Goal: Task Accomplishment & Management: Use online tool/utility

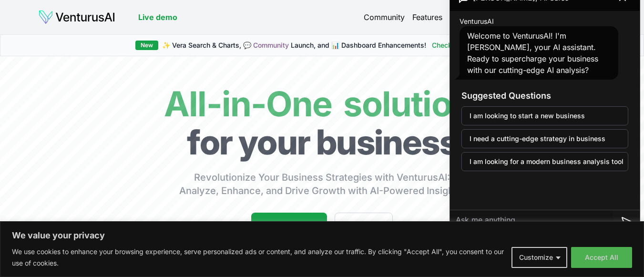
scroll to position [191, 0]
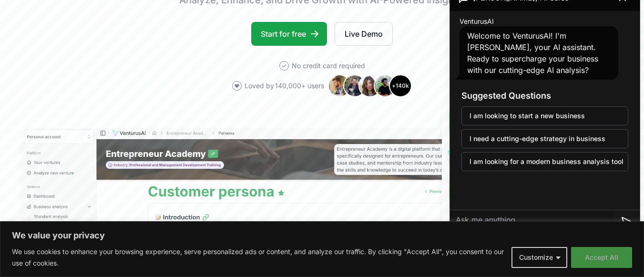
click at [592, 253] on button "Accept All" at bounding box center [601, 257] width 61 height 21
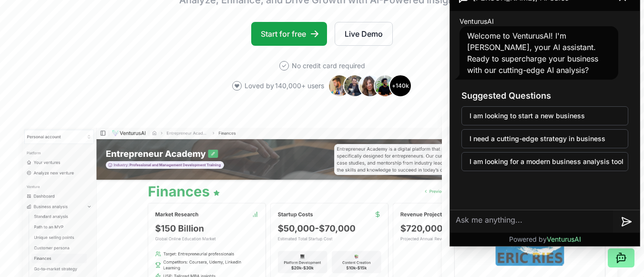
scroll to position [0, 0]
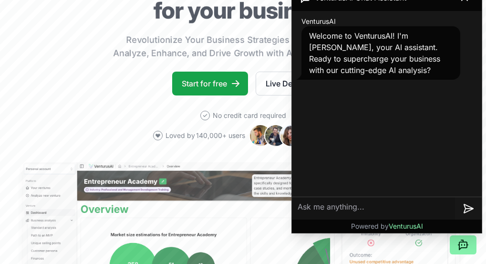
scroll to position [95, 0]
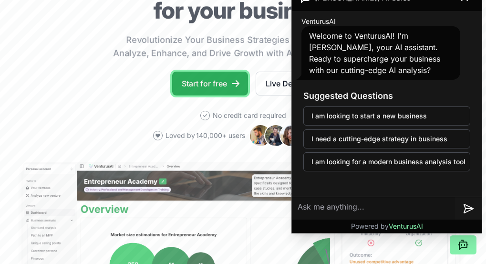
click at [204, 95] on link "Start for free" at bounding box center [210, 83] width 76 height 24
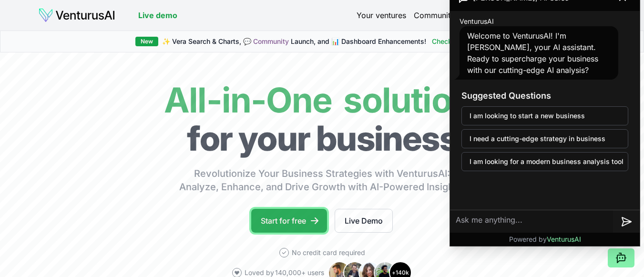
click at [305, 223] on link "Start for free" at bounding box center [289, 221] width 76 height 24
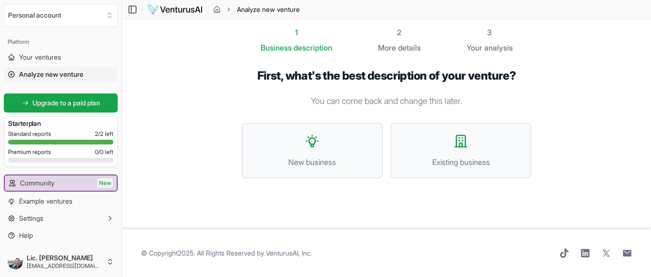
click at [293, 56] on div "First, what's the best description of your venture? You can come back and chang…" at bounding box center [386, 130] width 320 height 155
click at [296, 36] on div "1" at bounding box center [296, 32] width 71 height 11
click at [408, 43] on span "details" at bounding box center [409, 48] width 23 height 10
click at [278, 34] on div "1" at bounding box center [296, 32] width 71 height 11
click at [306, 49] on span "description" at bounding box center [313, 48] width 39 height 10
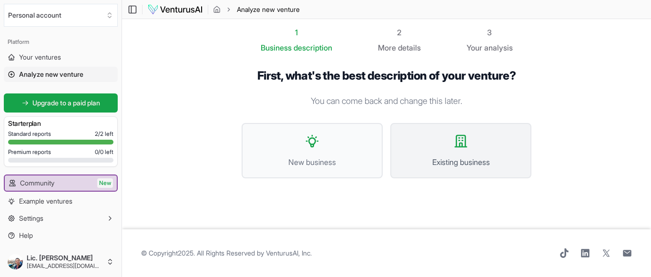
click at [451, 152] on button "Existing business" at bounding box center [460, 150] width 141 height 55
click at [293, 39] on div "1 Business description" at bounding box center [296, 40] width 71 height 27
click at [419, 154] on button "Existing business" at bounding box center [460, 150] width 141 height 55
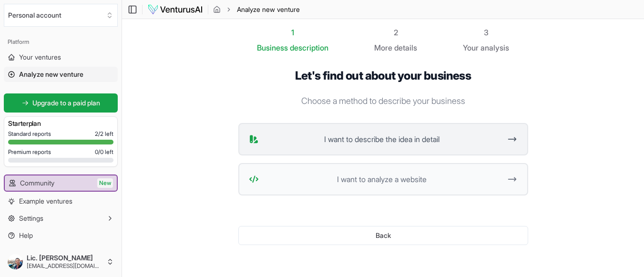
click at [419, 145] on button "I want to describe the idea in detail" at bounding box center [383, 139] width 290 height 32
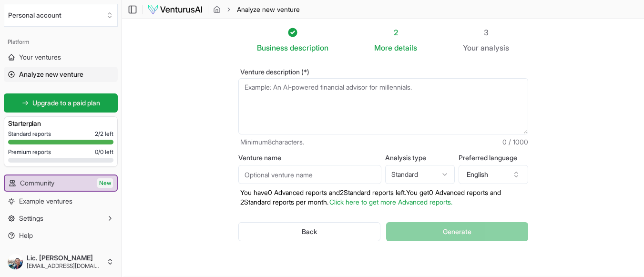
click at [312, 91] on textarea "Venture description (*)" at bounding box center [383, 106] width 290 height 56
type textarea "m"
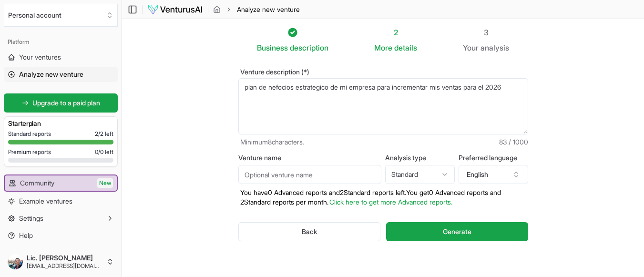
click at [245, 88] on textarea "plan de nefocios estrategico de mi empresa para incrementar mis ventas para el …" at bounding box center [383, 106] width 290 height 56
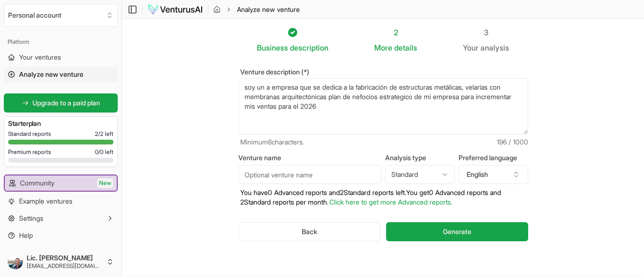
click at [370, 100] on textarea "soy un a empresa que se dedica a la fabricación de estructuras metálicas, velar…" at bounding box center [383, 106] width 290 height 56
click at [254, 90] on textarea "soy un a empresa que se dedica a la fabricación de estructuras metálicas, velar…" at bounding box center [383, 106] width 290 height 56
click at [278, 90] on textarea "somos un a empresa que se dedica a la fabricación de estructuras metálicas, vel…" at bounding box center [383, 106] width 290 height 56
click at [346, 99] on textarea "somos una empresa que se dedica a la fabricación de estructuras metálicas, vela…" at bounding box center [383, 106] width 290 height 56
click at [404, 96] on textarea "somos una empresa que se dedica a la fabricación de estructuras metálicas, vela…" at bounding box center [383, 106] width 290 height 56
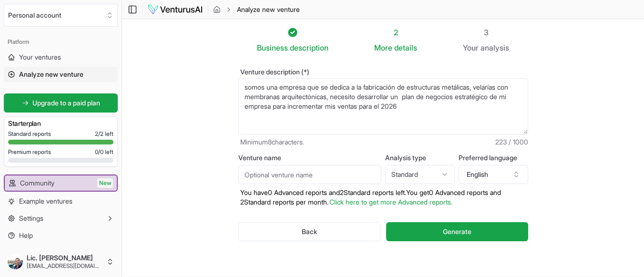
click at [444, 114] on textarea "somos una empresa que se dedica a la fabricación de estructuras metálicas, vela…" at bounding box center [383, 106] width 290 height 56
type textarea "somos una empresa que se dedica a la fabricación de estructuras metálicas, vela…"
click at [306, 179] on input "Venture name" at bounding box center [309, 174] width 143 height 19
type input "s"
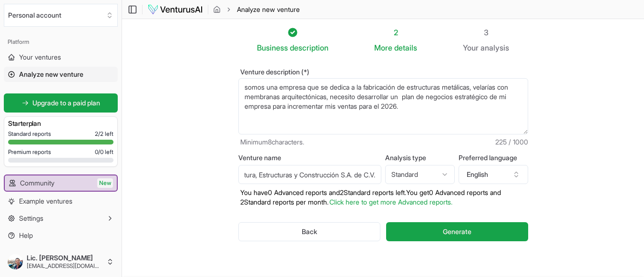
type input "Servicios de Arquitectura, Estructuras y Construcción S.A. de C.V."
click at [413, 172] on html "We value your privacy We use cookies to enhance your browsing experience, serve…" at bounding box center [322, 138] width 644 height 277
click at [413, 220] on div "Advanced Standard" at bounding box center [421, 203] width 70 height 34
click at [485, 178] on button "English" at bounding box center [494, 174] width 70 height 19
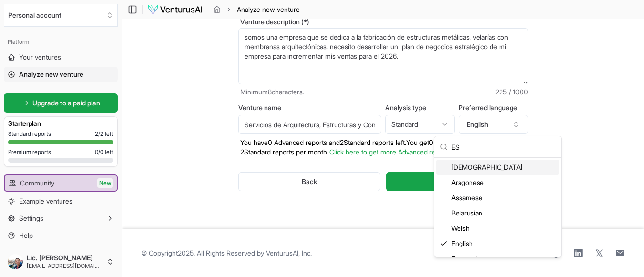
scroll to position [10, 0]
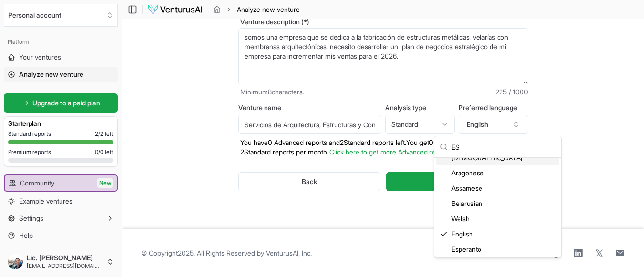
type input "E"
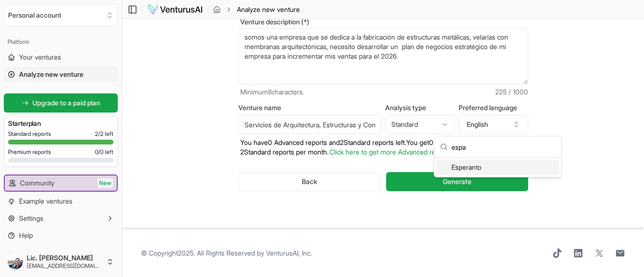
scroll to position [0, 0]
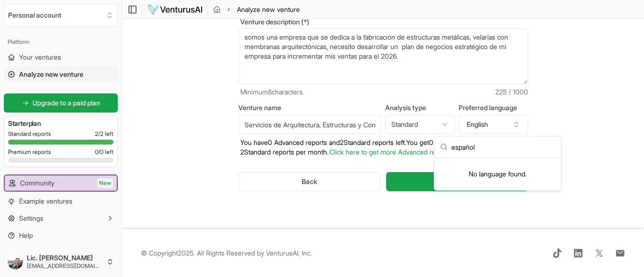
click at [485, 148] on input "español" at bounding box center [503, 146] width 104 height 21
type input "español"
click at [485, 125] on icon "button" at bounding box center [516, 125] width 8 height 8
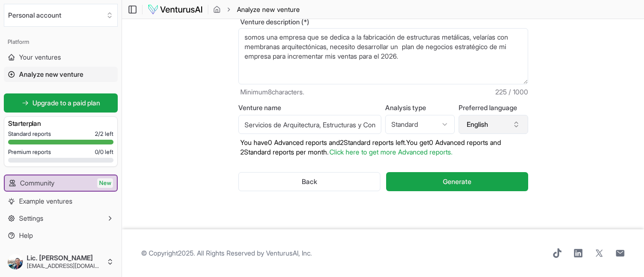
click at [485, 125] on icon "button" at bounding box center [516, 125] width 8 height 8
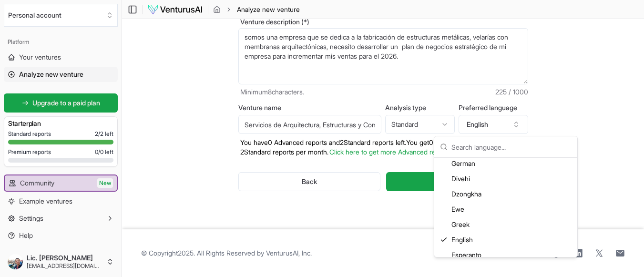
scroll to position [524, 0]
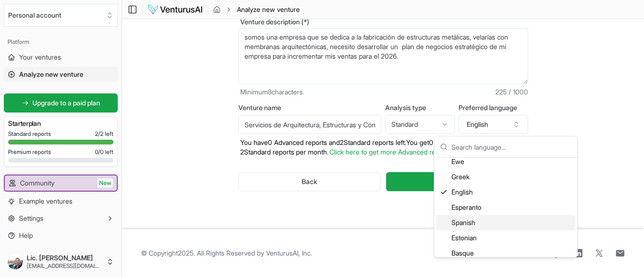
click at [479, 222] on div "Spanish" at bounding box center [505, 222] width 139 height 15
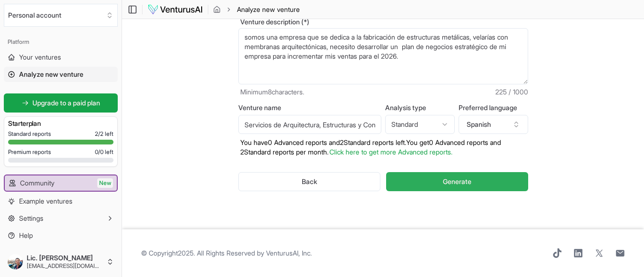
click at [485, 190] on button "Generate" at bounding box center [457, 181] width 142 height 19
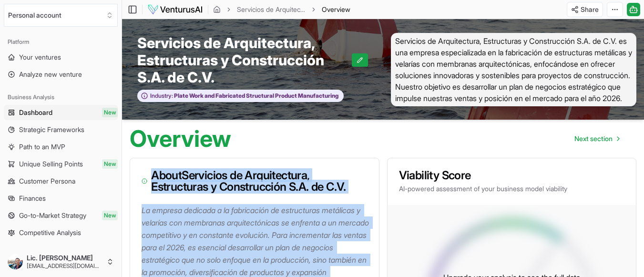
drag, startPoint x: 235, startPoint y: 189, endPoint x: 160, endPoint y: 167, distance: 78.4
copy div "About Servicios de Arquitectura, Estructuras y Construcción S.A. de C.V. La emp…"
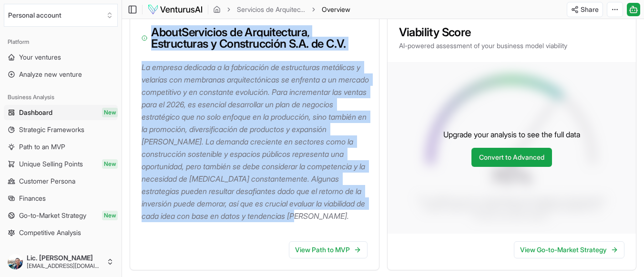
scroll to position [238, 0]
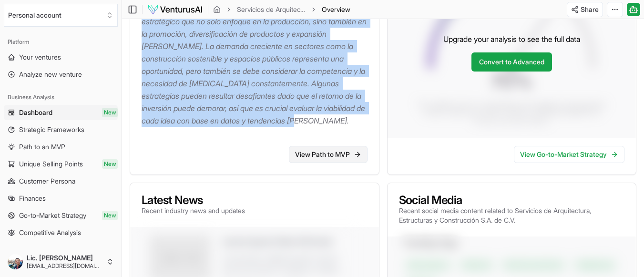
click at [321, 163] on link "View Path to MVP" at bounding box center [328, 154] width 79 height 17
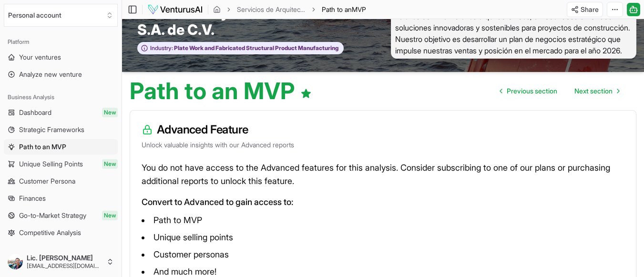
scroll to position [95, 0]
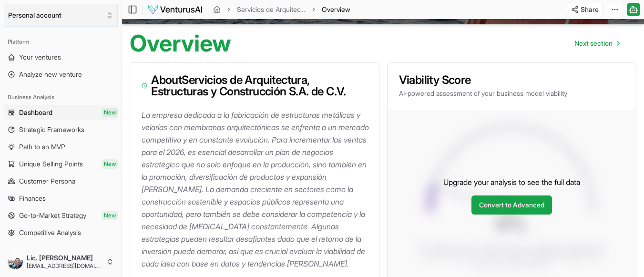
scroll to position [238, 0]
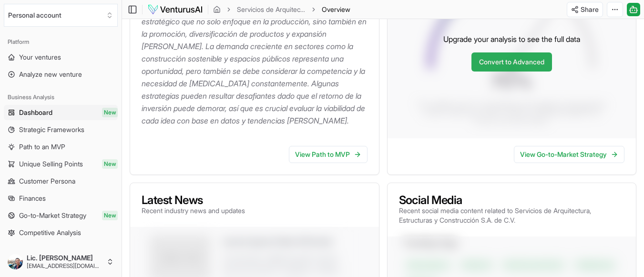
click at [485, 66] on link "Convert to Advanced" at bounding box center [511, 61] width 81 height 19
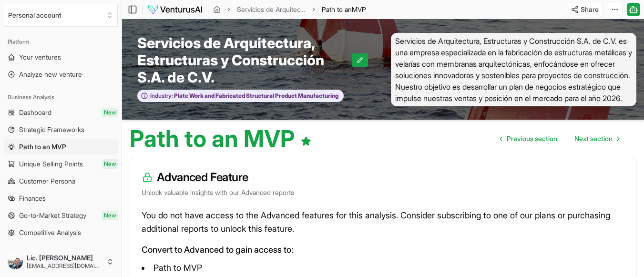
scroll to position [95, 0]
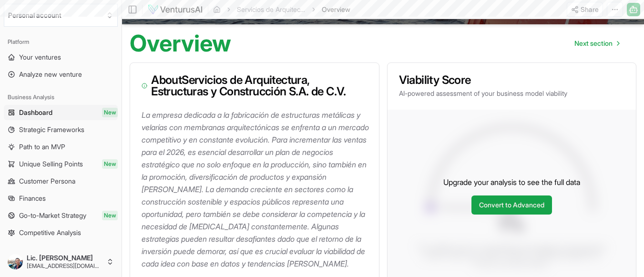
scroll to position [238, 0]
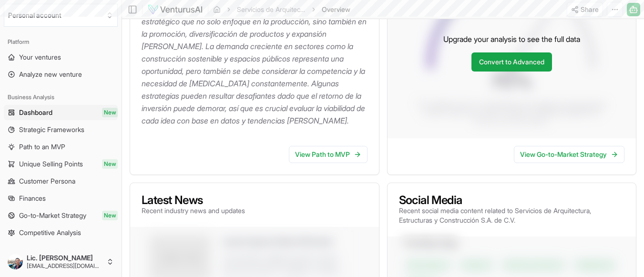
scroll to position [50, 0]
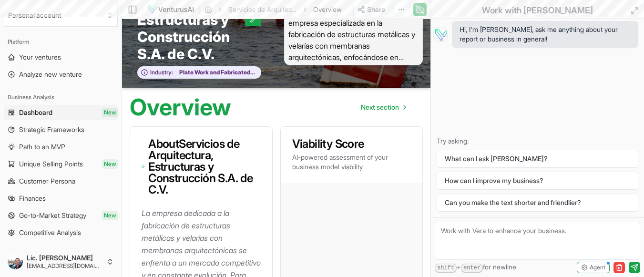
scroll to position [238, 0]
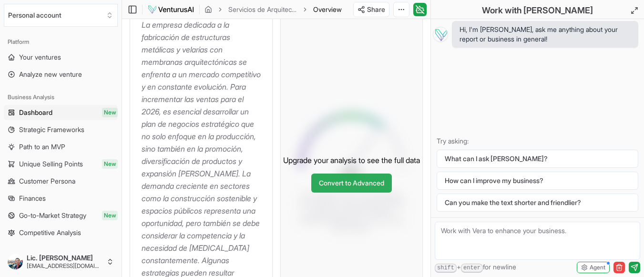
click at [376, 193] on link "Convert to Advanced" at bounding box center [351, 183] width 81 height 19
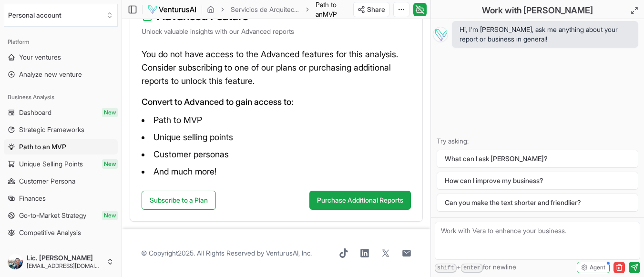
scroll to position [56, 0]
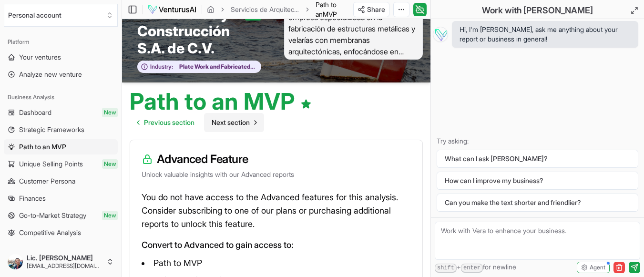
click at [224, 125] on span "Next section" at bounding box center [231, 123] width 38 height 10
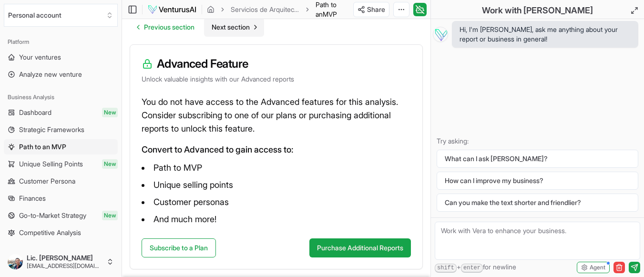
scroll to position [199, 0]
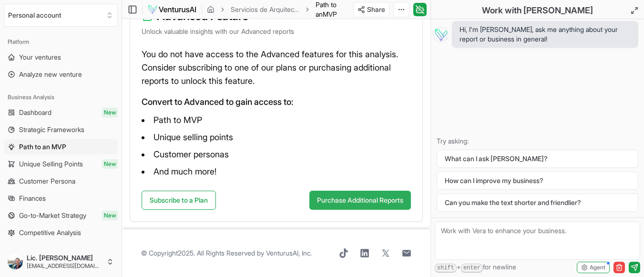
click at [354, 204] on button "Purchase Additional Reports" at bounding box center [360, 200] width 102 height 19
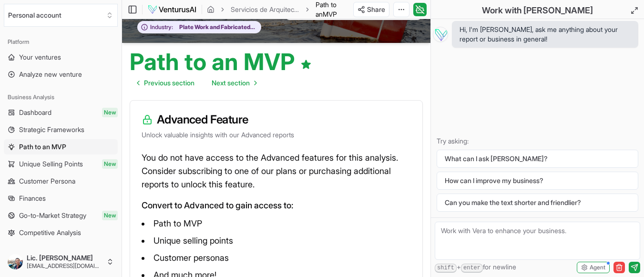
scroll to position [0, 0]
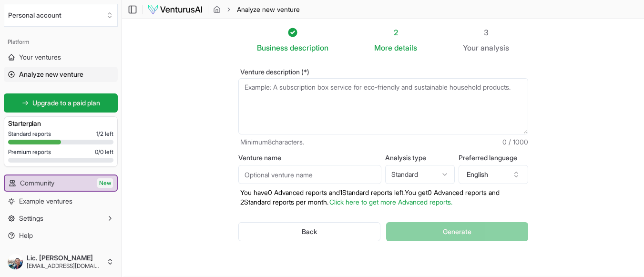
drag, startPoint x: 339, startPoint y: 103, endPoint x: 304, endPoint y: 107, distance: 35.9
drag, startPoint x: 304, startPoint y: 107, endPoint x: 254, endPoint y: 86, distance: 54.3
paste textarea "La empresa dedicada a la fabricación de estructuras metálicas y velarías con me…"
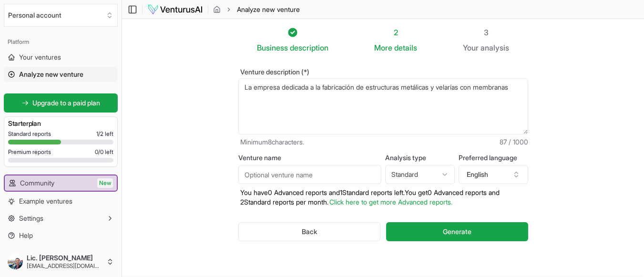
click at [290, 102] on textarea "La empresa dedicada a la fabricación de estructuras metálicas y velarías con me…" at bounding box center [383, 106] width 290 height 56
drag, startPoint x: 281, startPoint y: 89, endPoint x: 306, endPoint y: 212, distance: 125.5
click at [282, 89] on textarea "La empresa dedicada a la fabricación de estructuras metálicas y velarías con me…" at bounding box center [383, 106] width 290 height 56
click at [301, 98] on textarea "La empresa dedicada a la fabricación de estructuras metálicas y velarías con me…" at bounding box center [383, 106] width 290 height 56
click at [281, 84] on textarea "La empresa dedicada a la fabricación de estructuras metálicas y velarías con me…" at bounding box center [383, 106] width 290 height 56
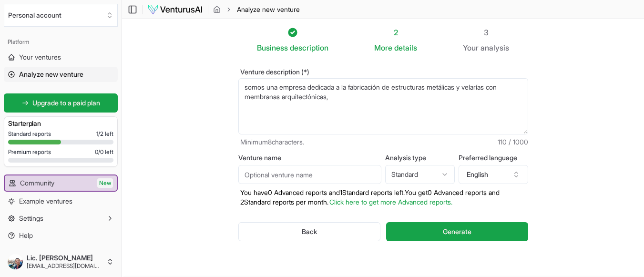
click at [356, 102] on textarea "somos una empresa dedicada a la fabricación de estructuras metálicas y velarías…" at bounding box center [383, 106] width 290 height 56
type textarea "somos una empresa dedicada a la fabricación de estructuras metálicas y velarías…"
click at [305, 182] on input "Venture name" at bounding box center [309, 174] width 143 height 19
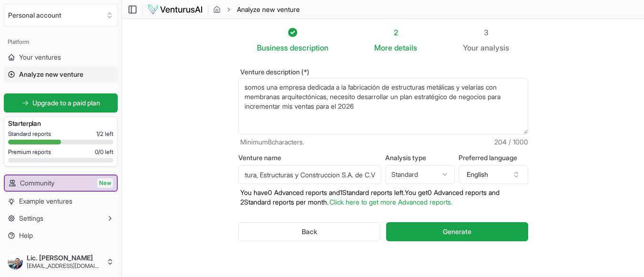
scroll to position [0, 78]
type input "Servicios de Arquitectura, Estructuras y Construccion S.A. de C.V."
click at [446, 171] on html "We value your privacy We use cookies to enhance your browsing experience, serve…" at bounding box center [322, 138] width 644 height 277
select select "advanced"
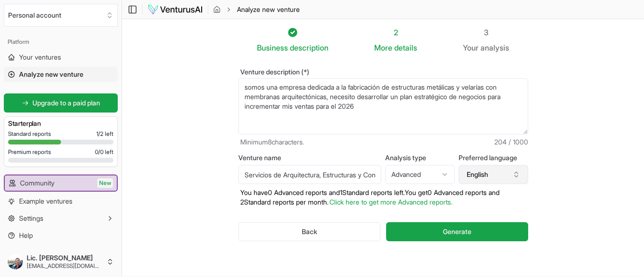
click at [485, 180] on button "English" at bounding box center [494, 174] width 70 height 19
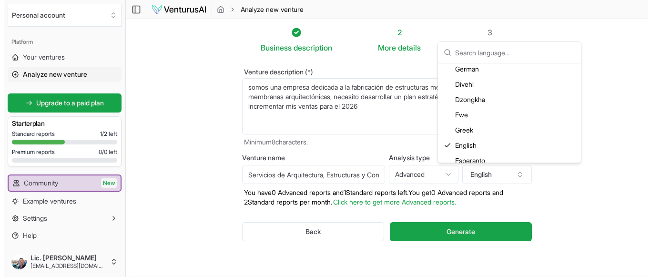
scroll to position [524, 0]
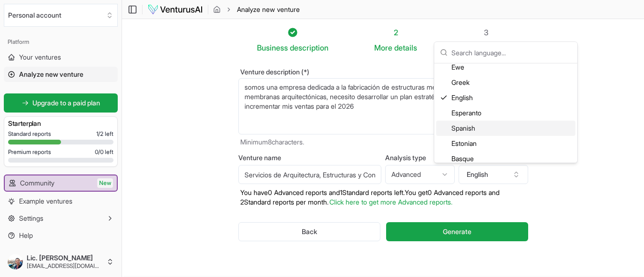
click at [480, 129] on div "Spanish" at bounding box center [505, 128] width 139 height 15
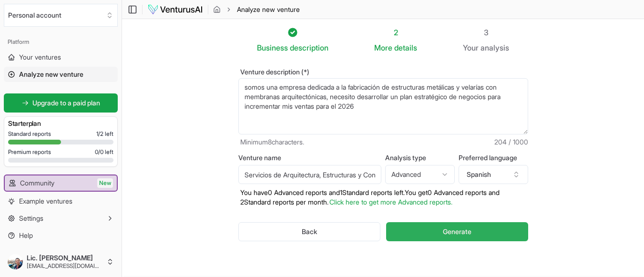
click at [456, 233] on span "Generate" at bounding box center [457, 232] width 29 height 10
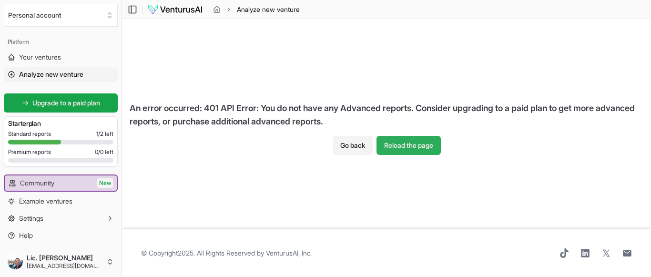
click at [419, 147] on button "Reload the page" at bounding box center [409, 145] width 64 height 19
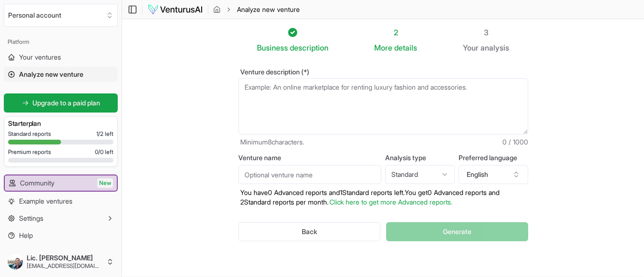
click at [32, 140] on div at bounding box center [34, 142] width 53 height 5
click at [293, 35] on icon at bounding box center [292, 32] width 9 height 9
click at [35, 136] on span "Standard reports" at bounding box center [29, 134] width 43 height 8
click at [39, 140] on div at bounding box center [34, 142] width 53 height 5
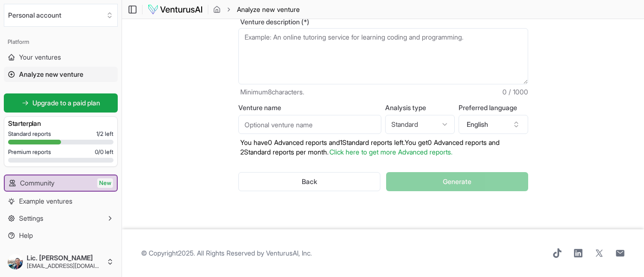
scroll to position [2, 0]
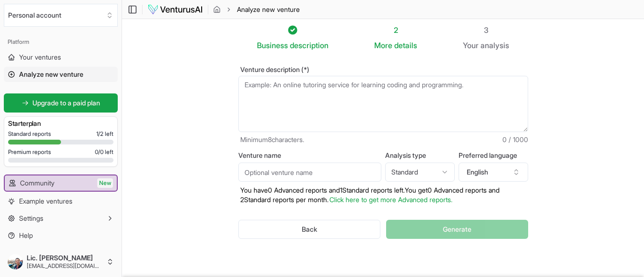
click at [29, 135] on span "Standard reports" at bounding box center [29, 134] width 43 height 8
click at [29, 122] on h3 "Starter plan" at bounding box center [60, 124] width 105 height 10
click at [32, 96] on link "Upgrade to a paid plan" at bounding box center [61, 102] width 114 height 19
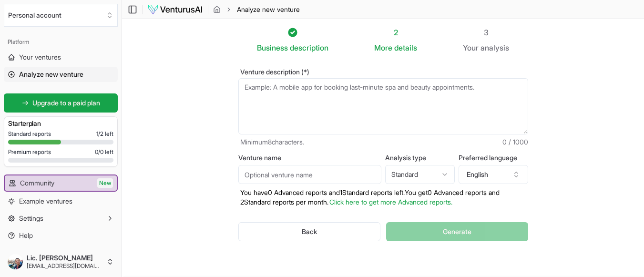
scroll to position [50, 0]
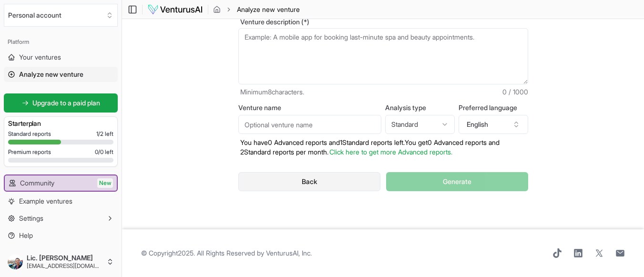
click at [329, 182] on button "Back" at bounding box center [309, 181] width 143 height 19
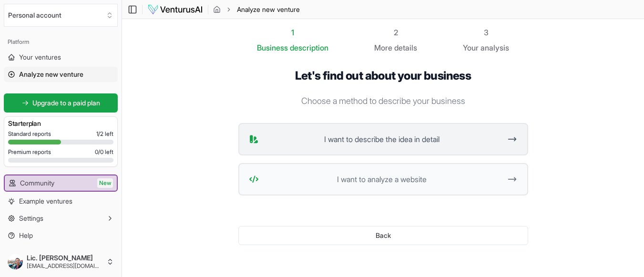
click at [330, 137] on span "I want to describe the idea in detail" at bounding box center [382, 138] width 239 height 11
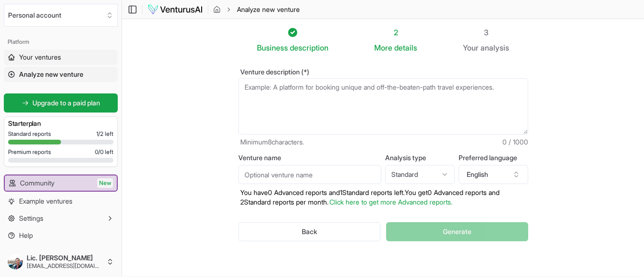
click at [69, 54] on link "Your ventures" at bounding box center [61, 57] width 114 height 15
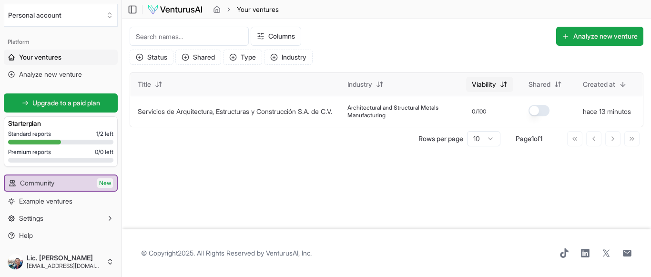
click at [488, 84] on html "We value your privacy We use cookies to enhance your browsing experience, serve…" at bounding box center [325, 138] width 651 height 277
click at [479, 41] on html "We value your privacy We use cookies to enhance your browsing experience, serve…" at bounding box center [325, 138] width 651 height 277
click at [607, 112] on button "hace 13 minutos" at bounding box center [607, 112] width 48 height 10
click at [607, 84] on html "We value your privacy We use cookies to enhance your browsing experience, serve…" at bounding box center [325, 138] width 651 height 277
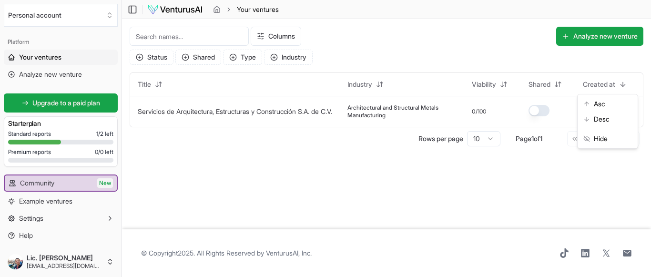
click at [382, 113] on html "We value your privacy We use cookies to enhance your browsing experience, serve…" at bounding box center [325, 138] width 651 height 277
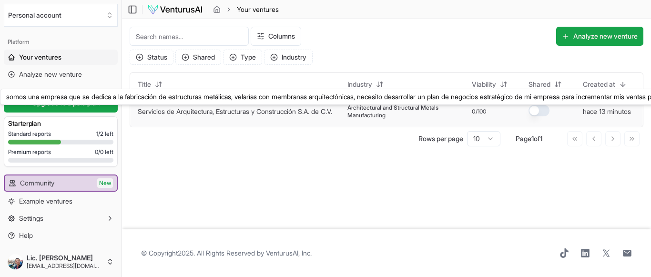
click at [235, 108] on link "Servicios de Arquitectura, Estructuras y Construcción S.A. de C.V." at bounding box center [235, 111] width 194 height 8
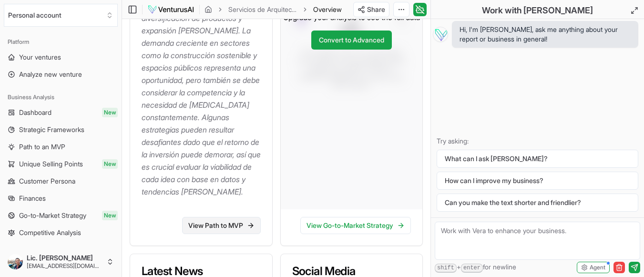
scroll to position [334, 0]
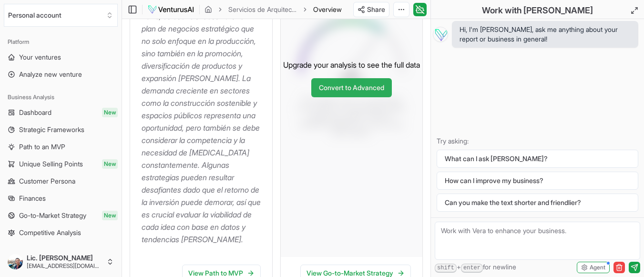
click at [341, 97] on link "Convert to Advanced" at bounding box center [351, 87] width 81 height 19
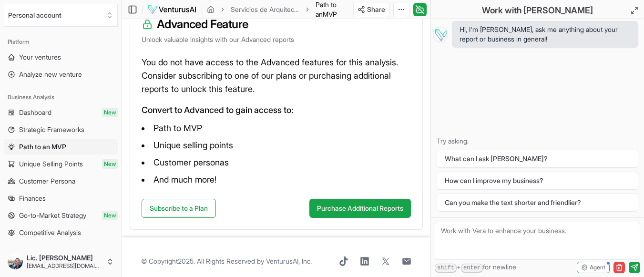
scroll to position [199, 0]
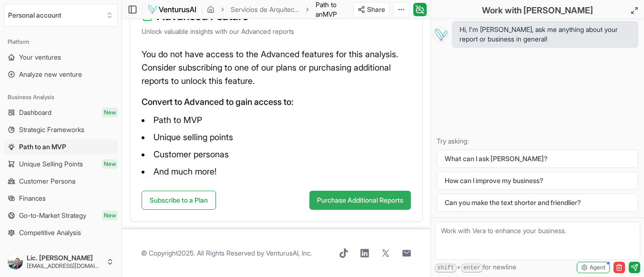
click at [335, 202] on button "Purchase Additional Reports" at bounding box center [360, 200] width 102 height 19
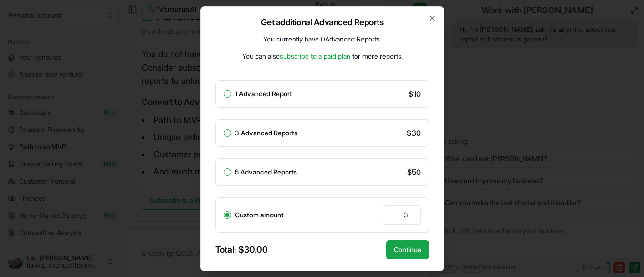
click at [438, 19] on div "Get additional Advanced Reports You currently have 0 Advanced Reports . You can…" at bounding box center [322, 138] width 244 height 265
click at [434, 15] on icon "button" at bounding box center [433, 18] width 8 height 8
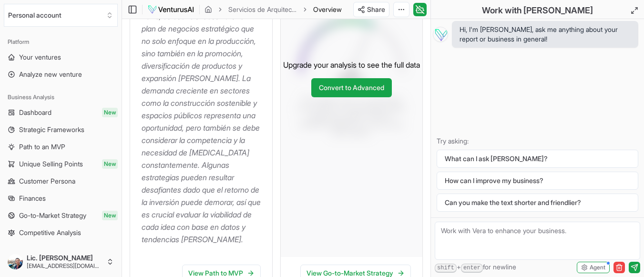
scroll to position [429, 0]
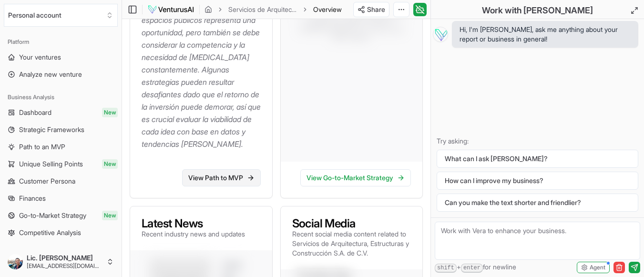
click at [202, 186] on link "View Path to MVP" at bounding box center [221, 177] width 79 height 17
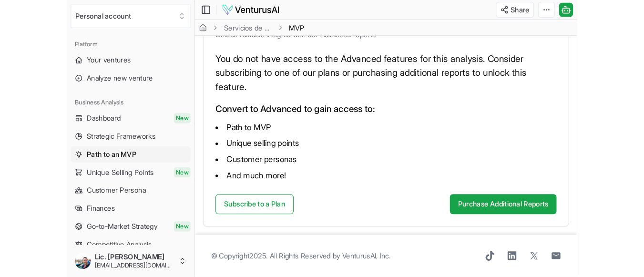
scroll to position [148, 0]
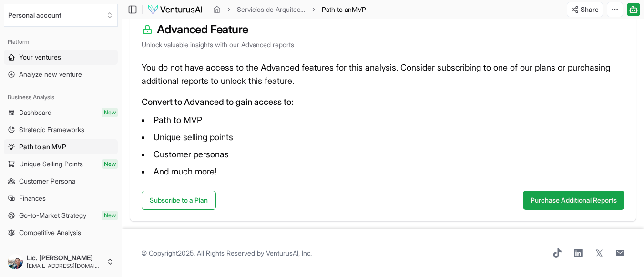
click at [61, 59] on span "Your ventures" at bounding box center [40, 57] width 42 height 10
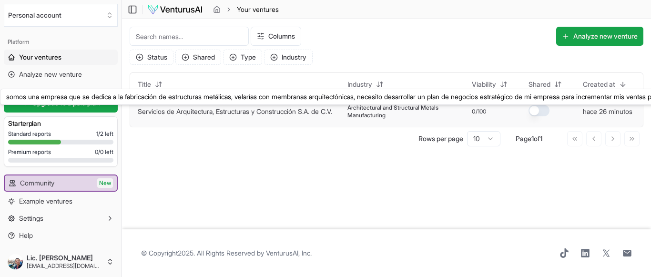
click at [264, 113] on link "Servicios de Arquitectura, Estructuras y Construcción S.A. de C.V." at bounding box center [235, 111] width 194 height 8
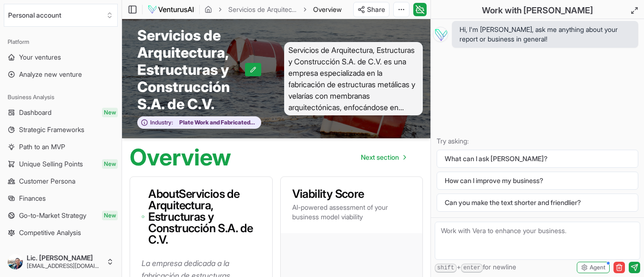
click at [364, 91] on span "Servicios de Arquitectura, Estructuras y Construcción S.A. de C.V. es una empre…" at bounding box center [353, 78] width 139 height 73
click at [61, 76] on span "Analyze new venture" at bounding box center [50, 75] width 63 height 10
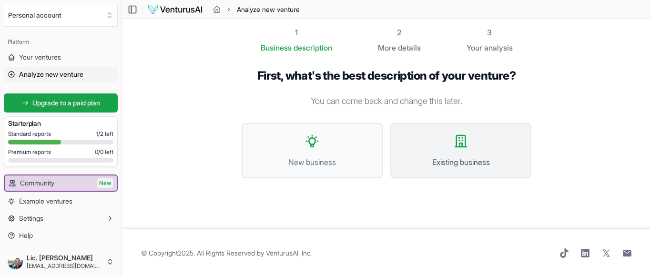
click at [476, 137] on button "Existing business" at bounding box center [460, 150] width 141 height 55
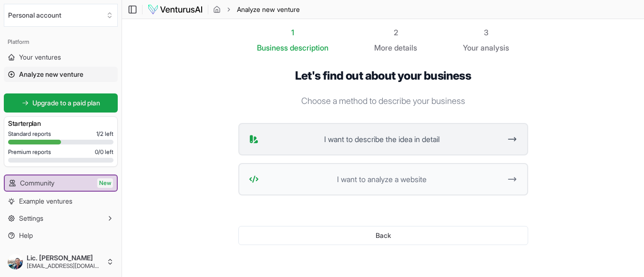
click at [416, 143] on span "I want to describe the idea in detail" at bounding box center [382, 138] width 239 height 11
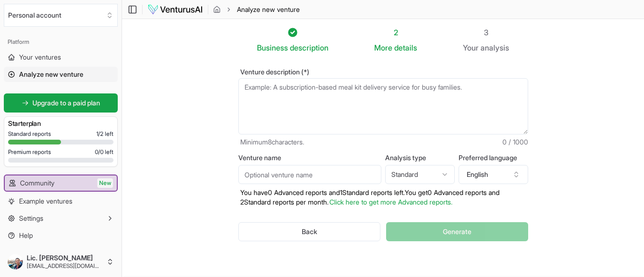
click at [379, 88] on textarea "Venture description (*)" at bounding box center [383, 106] width 290 height 56
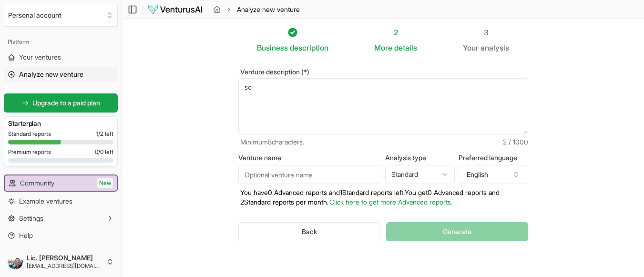
type textarea "s"
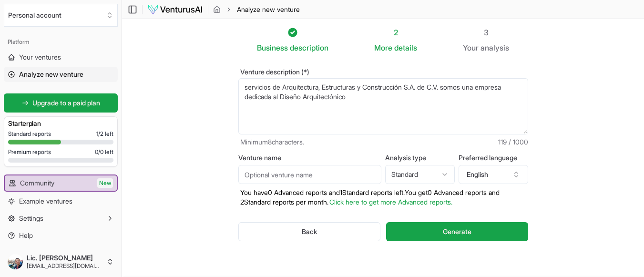
click at [360, 98] on textarea "servicios de Arquitectura, Estructuras y Construcción S.A. de C.V. somos una em…" at bounding box center [383, 106] width 290 height 56
click at [249, 89] on textarea "servicios de Arquitectura, Estructuras y Construcción S.A. de C.V. somos una em…" at bounding box center [383, 106] width 290 height 56
click at [475, 86] on textarea "Servicios de Arquitectura, Estructuras y Construcción S.A. de C.V. somos una em…" at bounding box center [383, 106] width 290 height 56
click at [374, 101] on textarea "Servicios de Arquitectura, Estructuras y Construcción S.A. de C.V. es una empre…" at bounding box center [383, 106] width 290 height 56
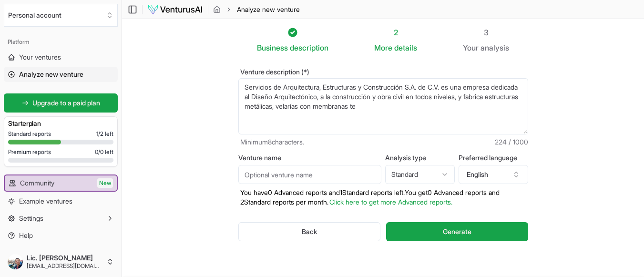
click at [433, 112] on textarea "Servicios de Arquitectura, Estructuras y Construcción S.A. de C.V. es una empre…" at bounding box center [383, 106] width 290 height 56
type textarea "Servicios de Arquitectura, Estructuras y Construcción S.A. de C.V. es una empre…"
click at [303, 180] on input "Venture name" at bounding box center [309, 174] width 143 height 19
type input "Servicios de Arquitectura, Estructuras y Construcción S.A. de C.V."
click at [509, 177] on button "English" at bounding box center [494, 174] width 70 height 19
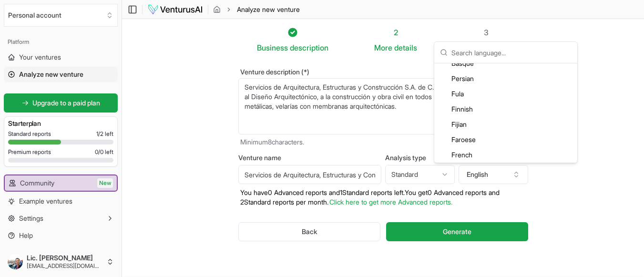
scroll to position [572, 0]
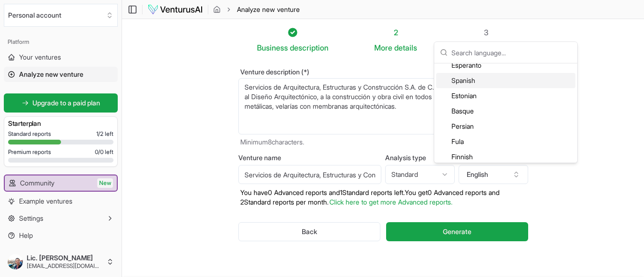
click at [477, 80] on div "Spanish" at bounding box center [505, 80] width 139 height 15
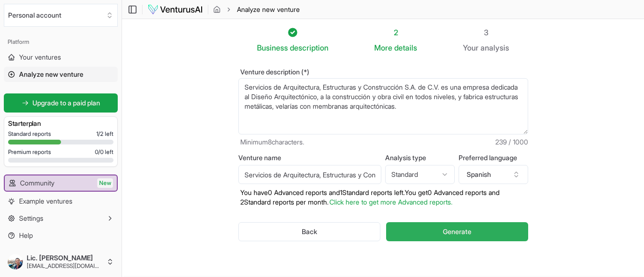
click at [446, 229] on span "Generate" at bounding box center [457, 232] width 29 height 10
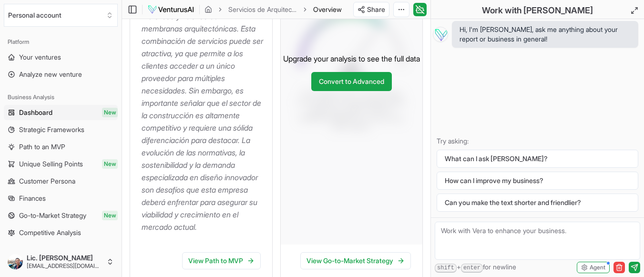
scroll to position [381, 0]
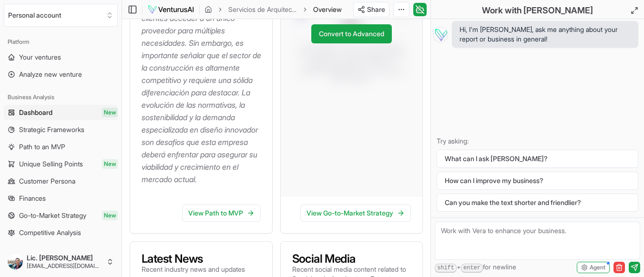
click at [263, 179] on p "Servicios de Arquitectura, Estructuras y Construcción S.A. de C.V. se presenta …" at bounding box center [203, 31] width 123 height 310
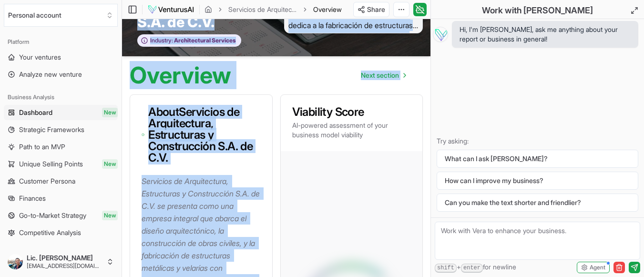
scroll to position [0, 0]
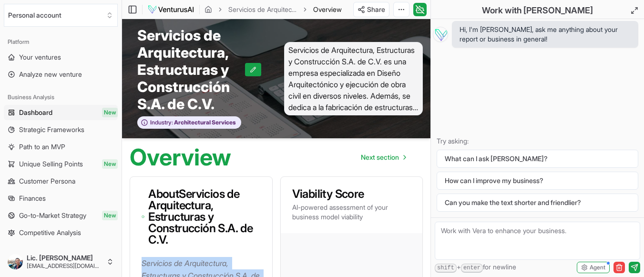
drag, startPoint x: 262, startPoint y: 180, endPoint x: 143, endPoint y: 263, distance: 144.4
copy p "Servicios de Arquitectura, Estructuras y Construcción S.A. de C.V. se presenta …"
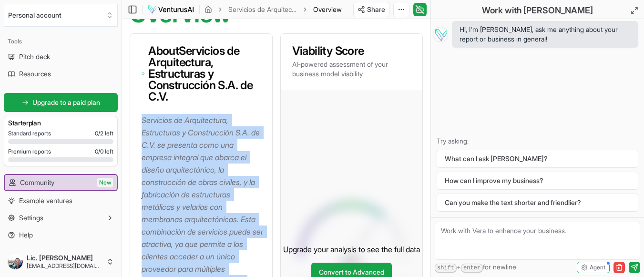
scroll to position [191, 0]
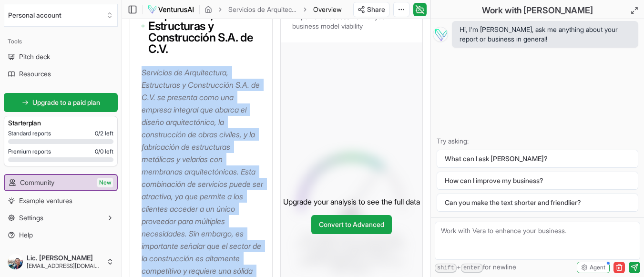
click at [216, 177] on p "Servicios de Arquitectura, Estructuras y Construcción S.A. de C.V. se presenta …" at bounding box center [203, 221] width 123 height 310
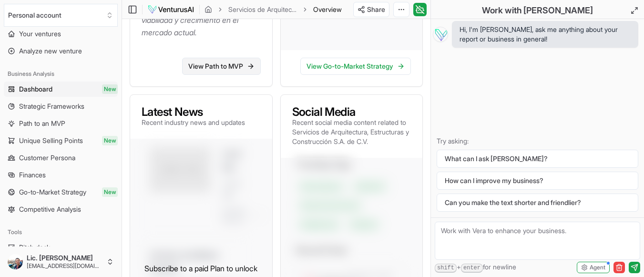
scroll to position [576, 0]
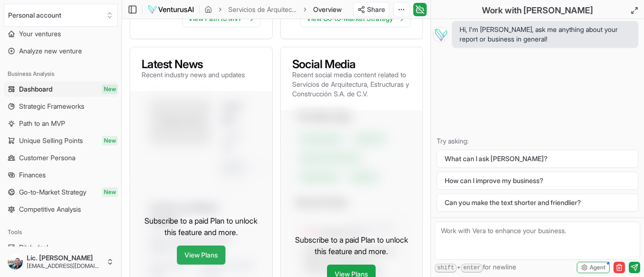
click at [212, 256] on link "View Plans" at bounding box center [201, 254] width 49 height 19
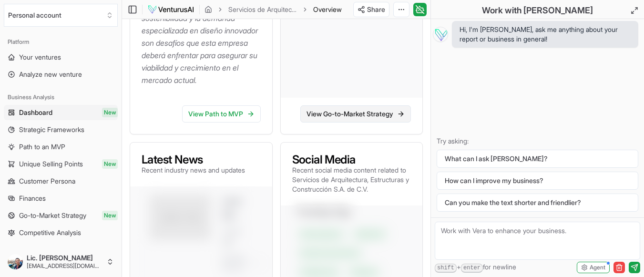
scroll to position [385, 0]
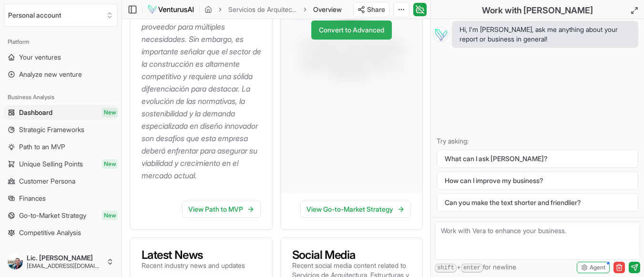
click at [354, 40] on link "Convert to Advanced" at bounding box center [351, 29] width 81 height 19
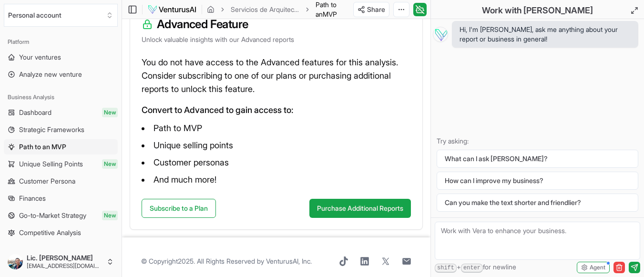
scroll to position [199, 0]
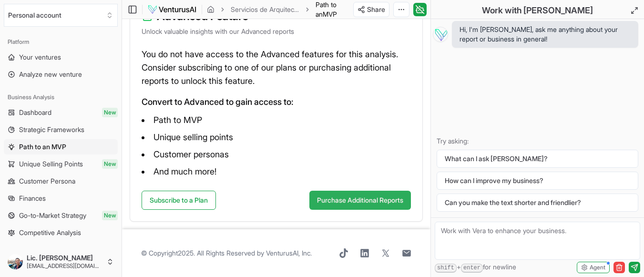
click at [338, 200] on button "Purchase Additional Reports" at bounding box center [360, 200] width 102 height 19
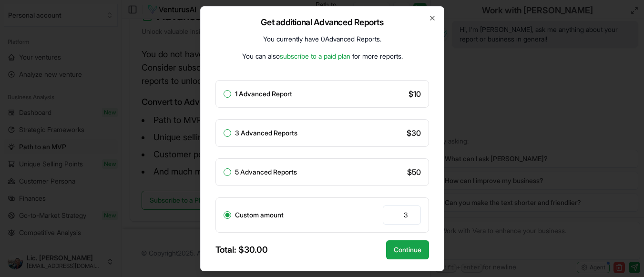
click at [431, 12] on div "Get additional Advanced Reports You currently have 0 Advanced Reports . You can…" at bounding box center [322, 138] width 244 height 265
click at [431, 20] on icon "button" at bounding box center [433, 18] width 8 height 8
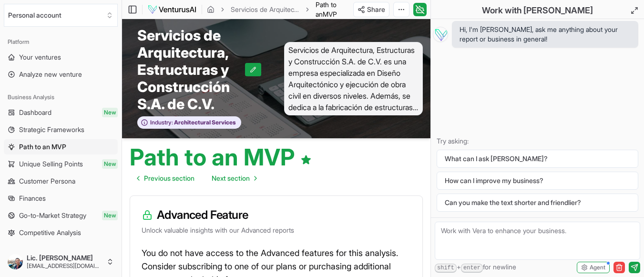
scroll to position [48, 0]
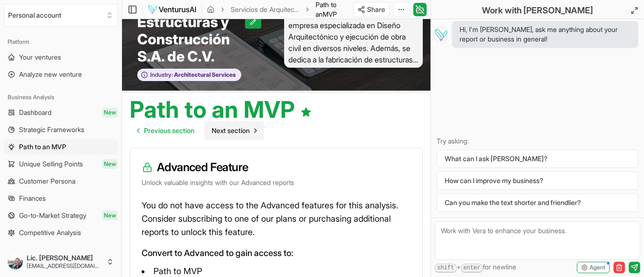
click at [219, 130] on span "Next section" at bounding box center [231, 131] width 38 height 10
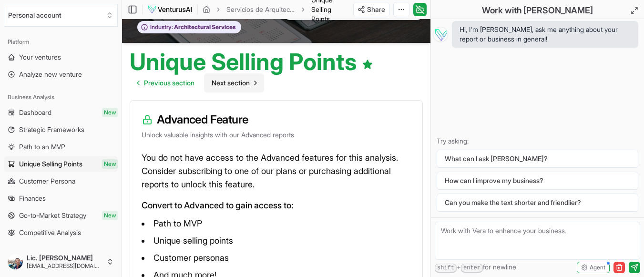
scroll to position [191, 0]
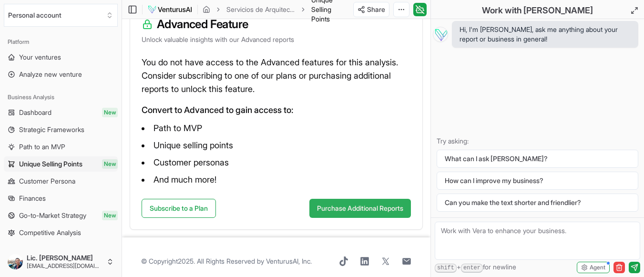
click at [330, 210] on button "Purchase Additional Reports" at bounding box center [360, 208] width 102 height 19
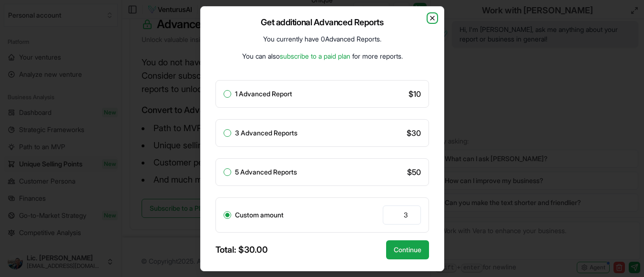
click at [436, 18] on icon "button" at bounding box center [433, 18] width 8 height 8
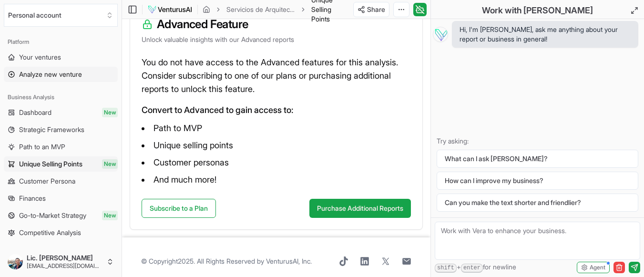
click at [71, 75] on span "Analyze new venture" at bounding box center [50, 75] width 63 height 10
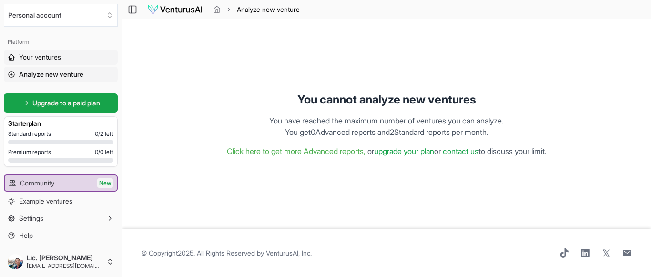
click at [54, 58] on span "Your ventures" at bounding box center [40, 57] width 42 height 10
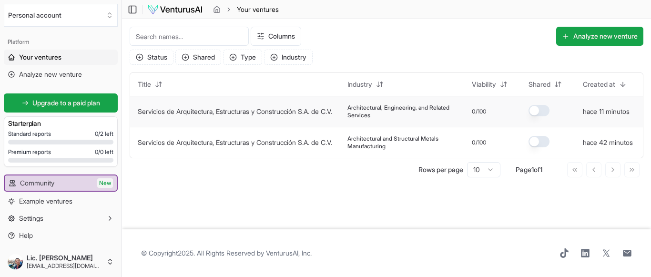
click at [288, 116] on td "Servicios de Arquitectura, Estructuras y Construcción S.A. de C.V." at bounding box center [235, 111] width 210 height 31
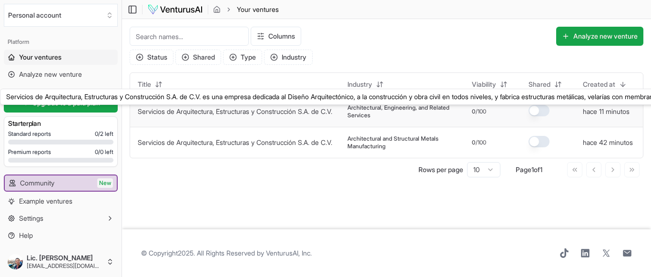
click at [219, 107] on link "Servicios de Arquitectura, Estructuras y Construcción S.A. de C.V." at bounding box center [235, 111] width 194 height 8
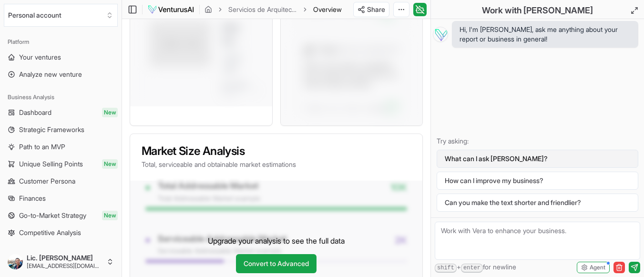
scroll to position [906, 0]
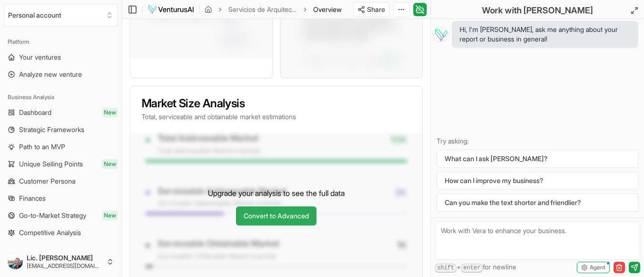
click at [287, 221] on link "Convert to Advanced" at bounding box center [276, 215] width 81 height 19
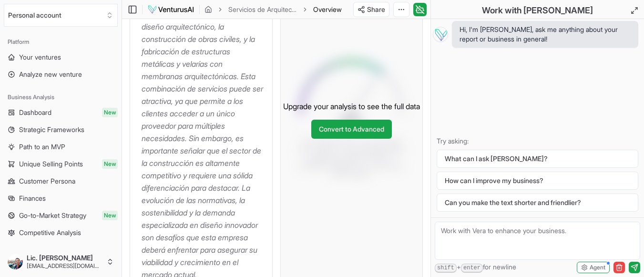
scroll to position [429, 0]
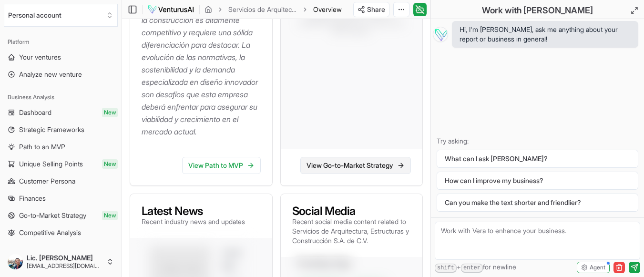
click at [328, 163] on link "View Go-to-Market Strategy" at bounding box center [355, 165] width 111 height 17
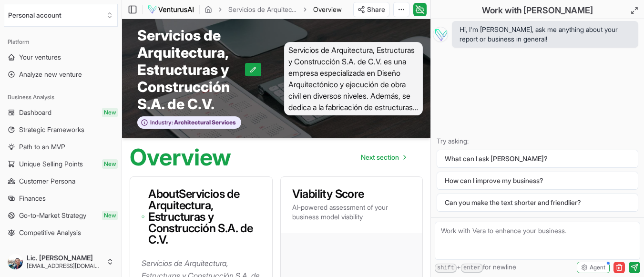
scroll to position [429, 0]
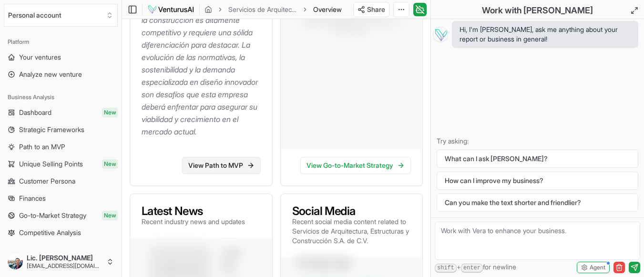
click at [236, 167] on link "View Path to MVP" at bounding box center [221, 165] width 79 height 17
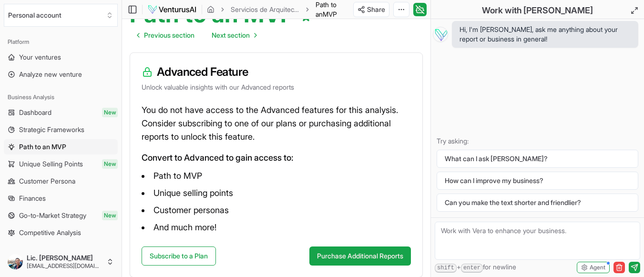
scroll to position [199, 0]
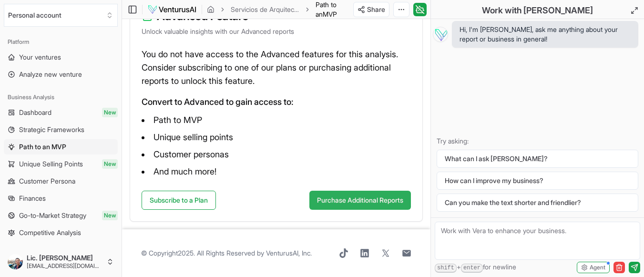
click at [349, 203] on button "Purchase Additional Reports" at bounding box center [360, 200] width 102 height 19
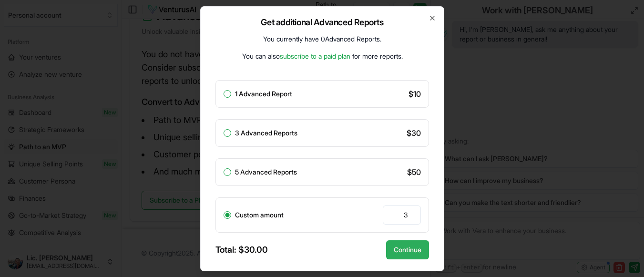
click at [416, 257] on button "Continue" at bounding box center [407, 249] width 43 height 19
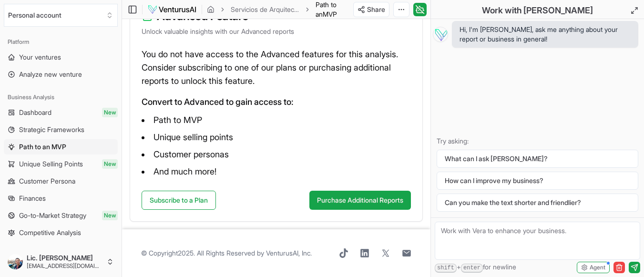
scroll to position [199, 0]
click at [65, 77] on span "Analyze new venture" at bounding box center [50, 75] width 63 height 10
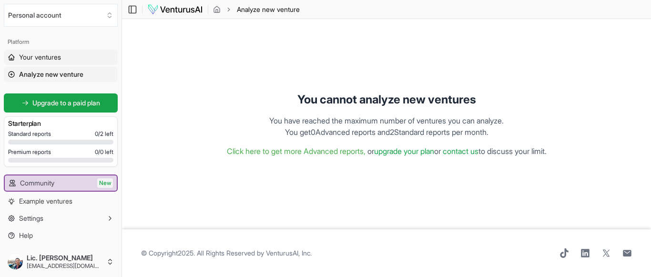
click at [38, 52] on link "Your ventures" at bounding box center [61, 57] width 114 height 15
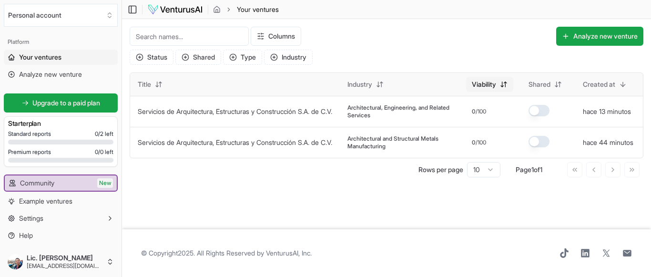
click at [492, 87] on html "We value your privacy We use cookies to enhance your browsing experience, serve…" at bounding box center [325, 138] width 651 height 277
click at [493, 106] on div "Asc" at bounding box center [495, 103] width 56 height 15
click at [534, 111] on button "button" at bounding box center [539, 110] width 21 height 11
click at [537, 110] on button "button" at bounding box center [539, 110] width 21 height 11
click at [605, 35] on button "Analyze new venture" at bounding box center [599, 36] width 87 height 19
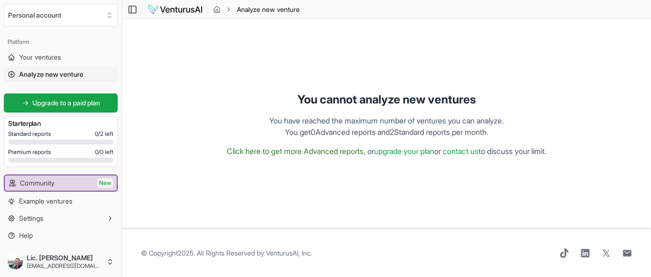
click at [328, 152] on link "Click here to get more Advanced reports," at bounding box center [296, 151] width 139 height 10
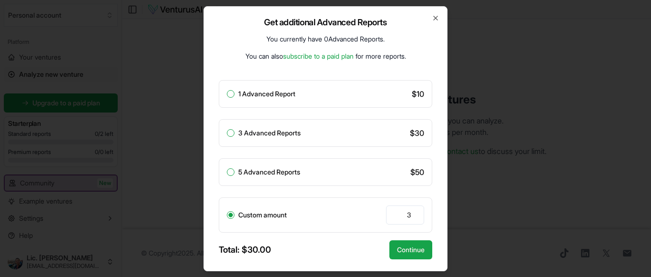
click at [436, 13] on div "Get additional Advanced Reports You currently have 0 Advanced Reports . You can…" at bounding box center [326, 138] width 244 height 265
click at [436, 19] on icon "button" at bounding box center [436, 18] width 8 height 8
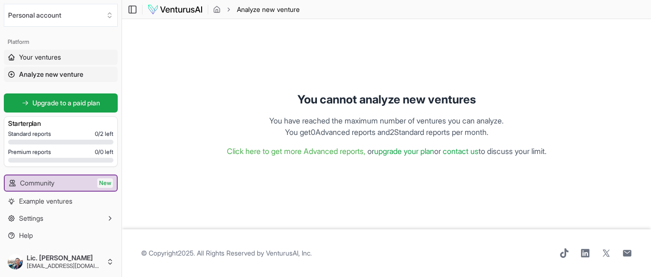
click at [45, 57] on span "Your ventures" at bounding box center [40, 57] width 42 height 10
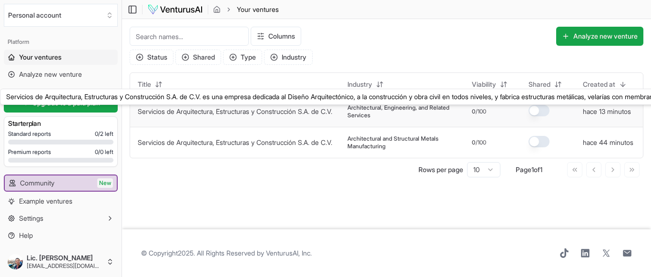
click at [301, 111] on link "Servicios de Arquitectura, Estructuras y Construcción S.A. de C.V." at bounding box center [235, 111] width 194 height 8
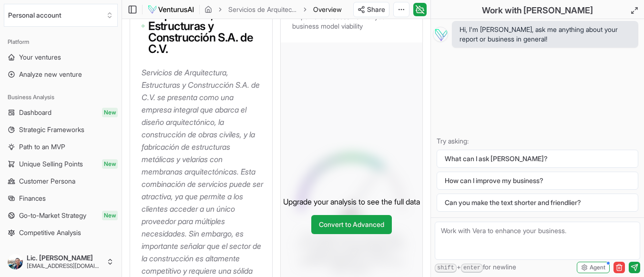
scroll to position [143, 0]
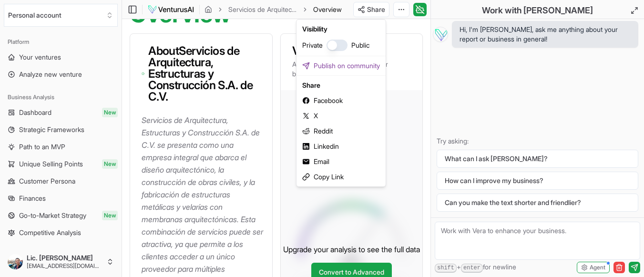
scroll to position [385, 0]
